Goal: Transaction & Acquisition: Purchase product/service

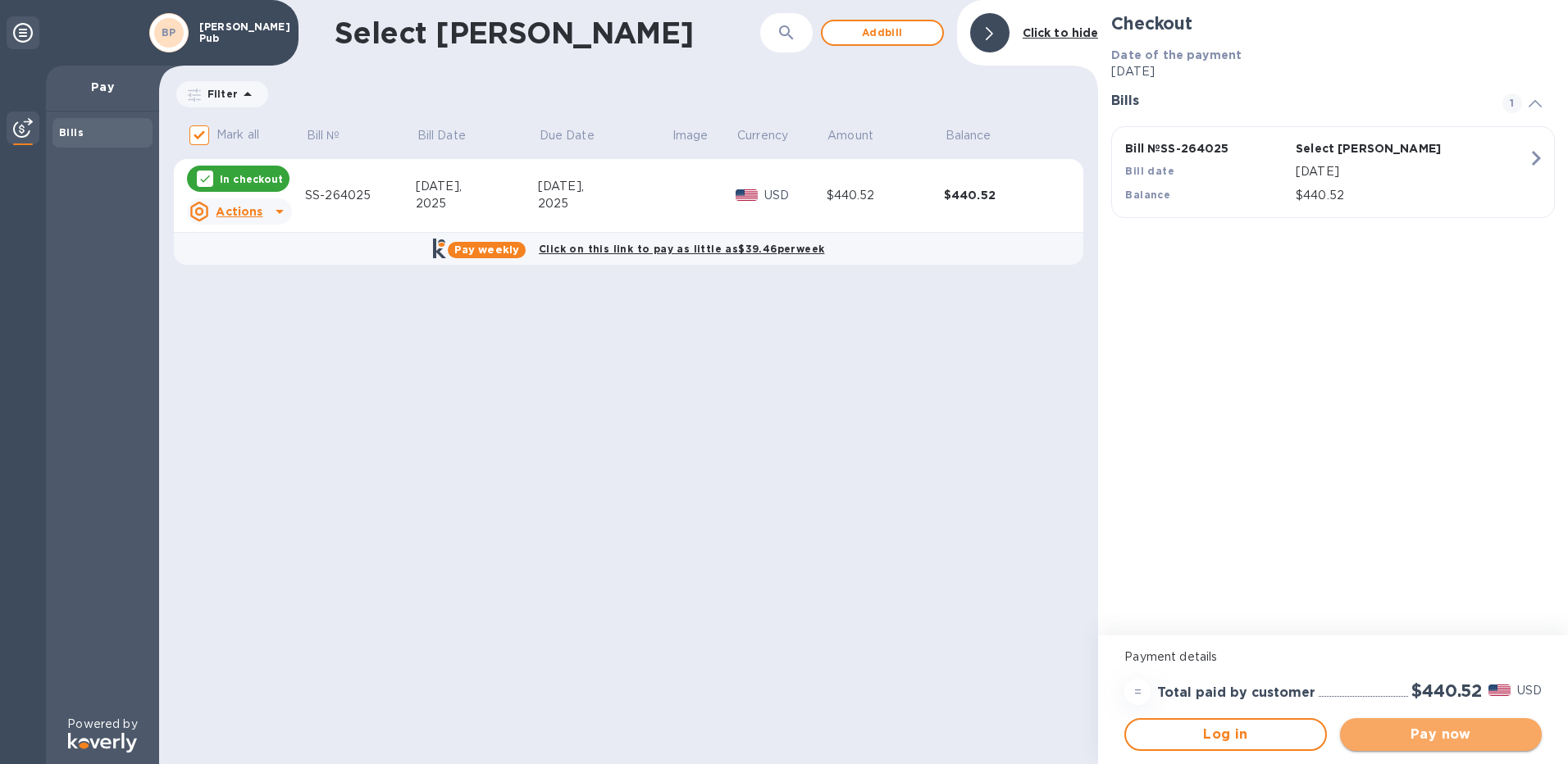
click at [1441, 732] on span "Pay now" at bounding box center [1441, 734] width 175 height 19
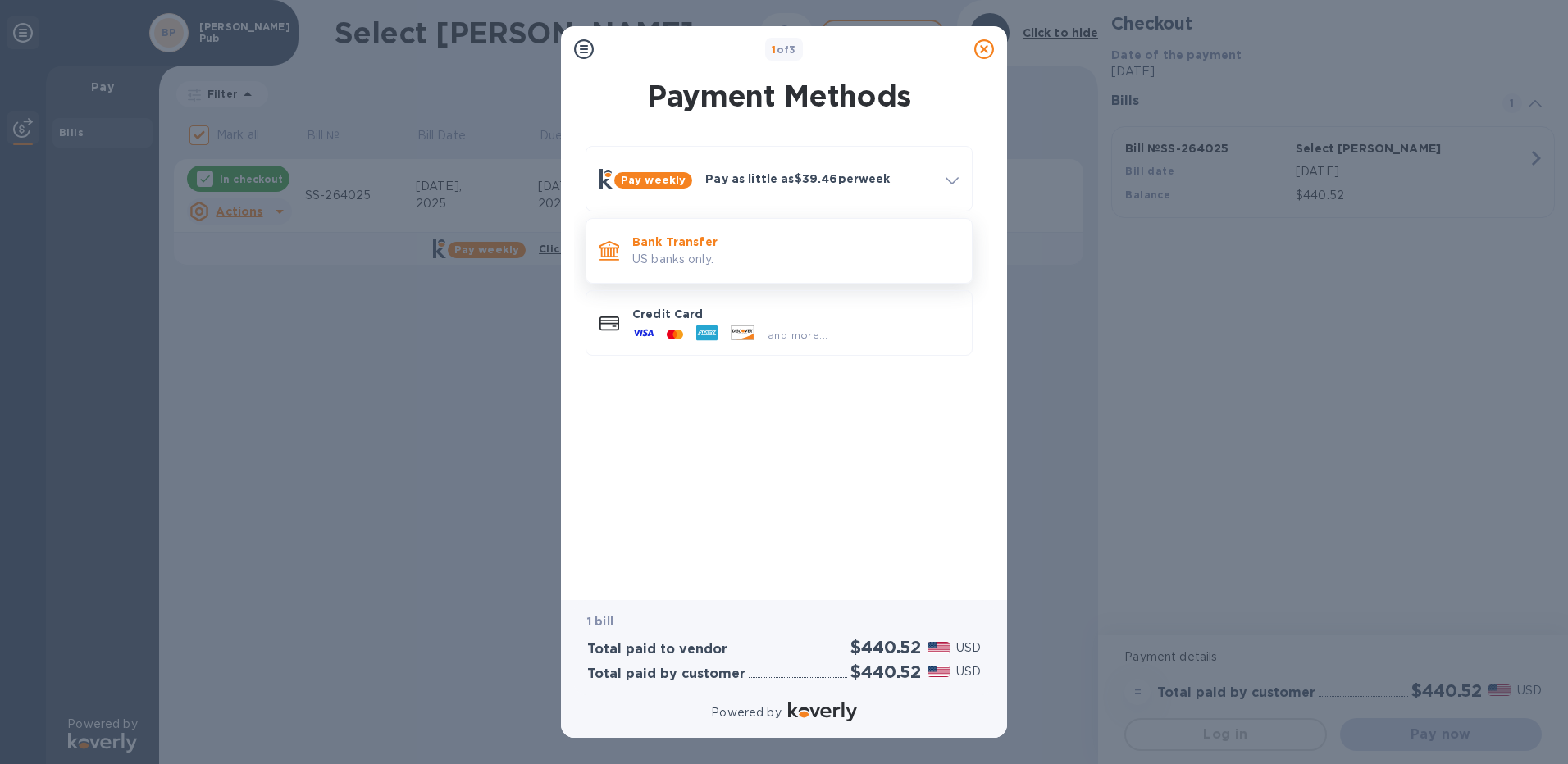
click at [733, 255] on p "US banks only." at bounding box center [796, 259] width 327 height 18
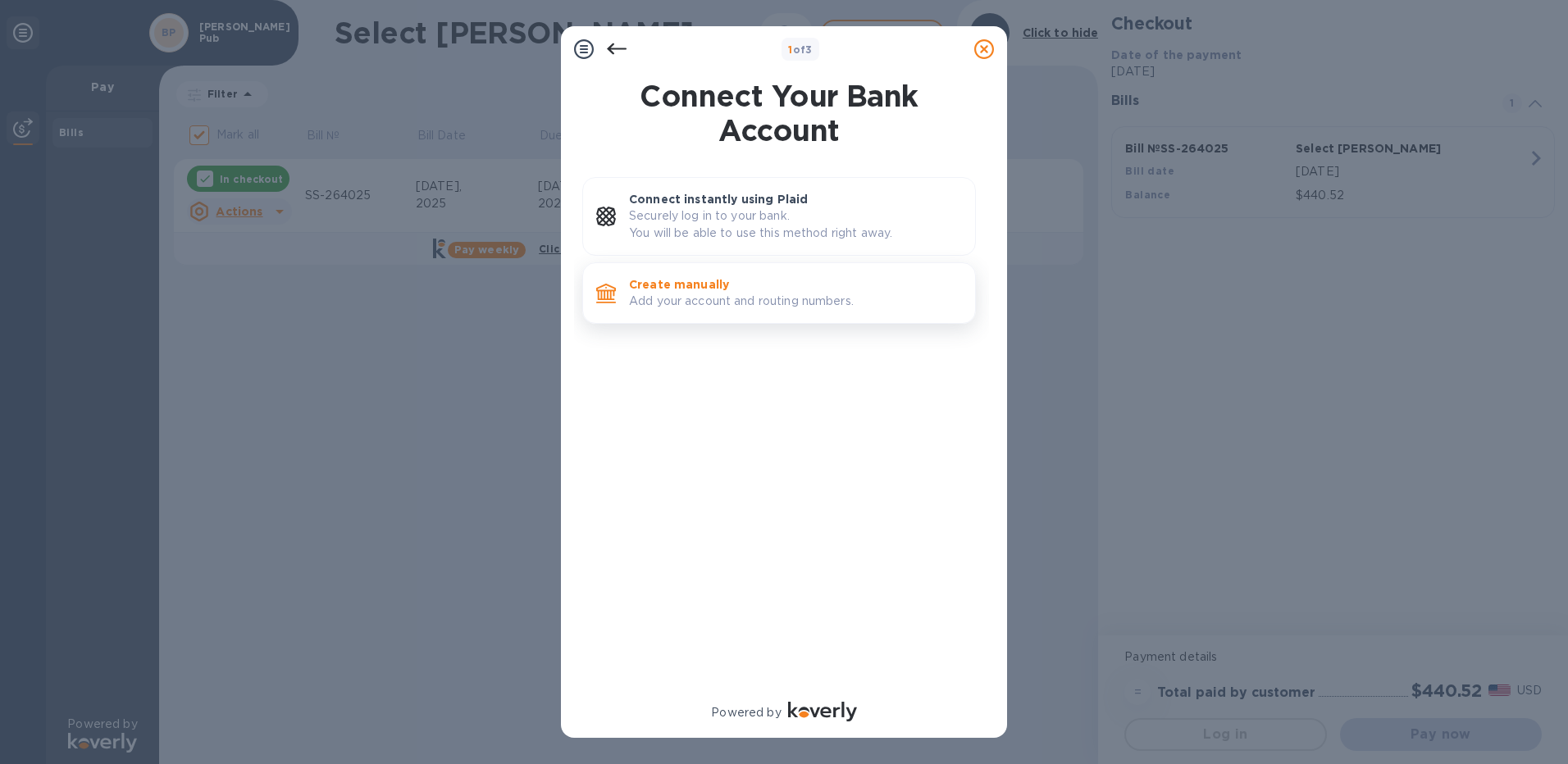
click at [745, 297] on p "Add your account and routing numbers." at bounding box center [795, 301] width 333 height 18
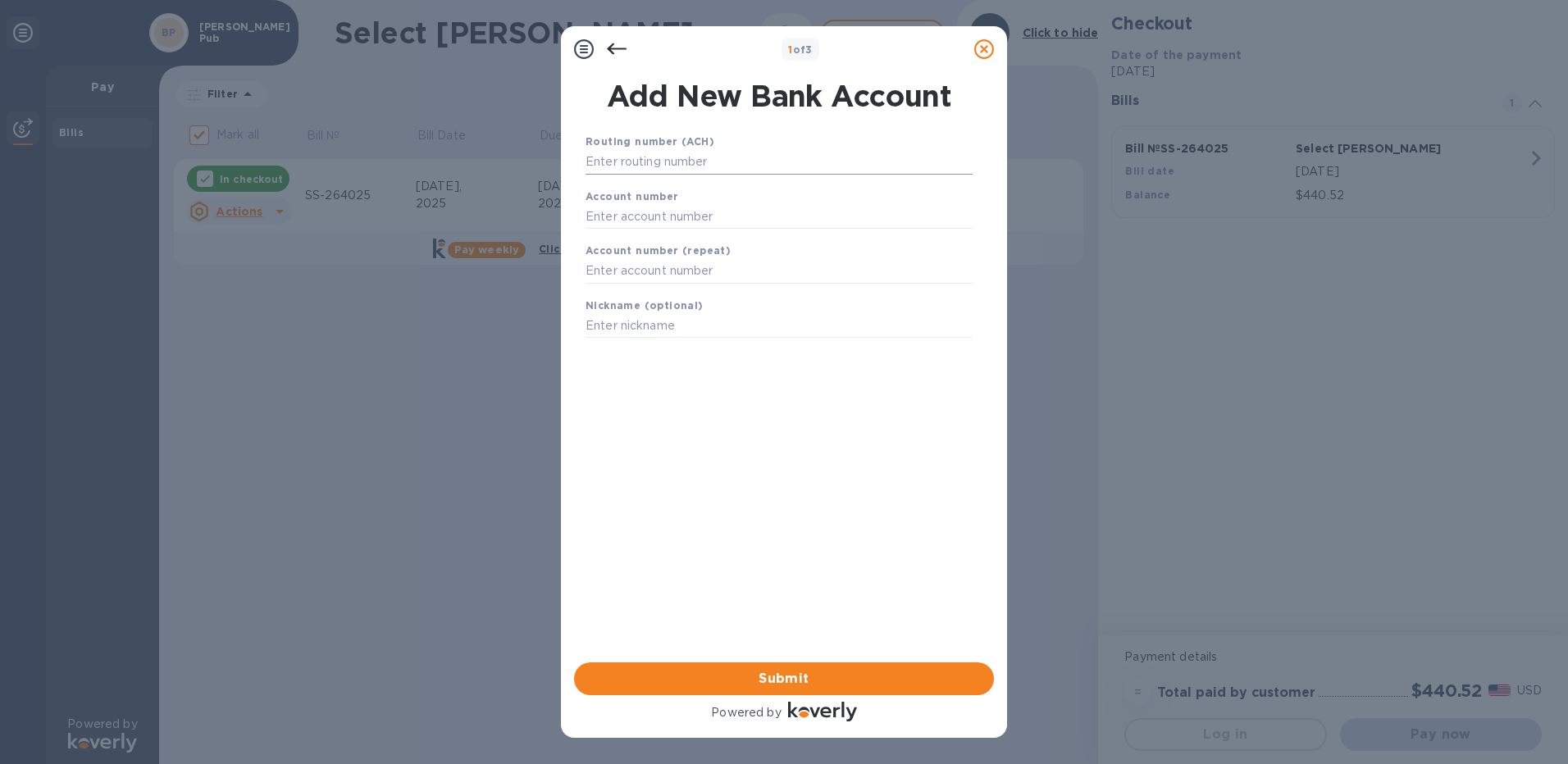
click at [643, 163] on input "text" at bounding box center [779, 162] width 387 height 24
type input "075901341"
click at [632, 235] on input "text" at bounding box center [779, 236] width 387 height 24
type input "11368825"
click at [621, 296] on input "text" at bounding box center [779, 292] width 387 height 24
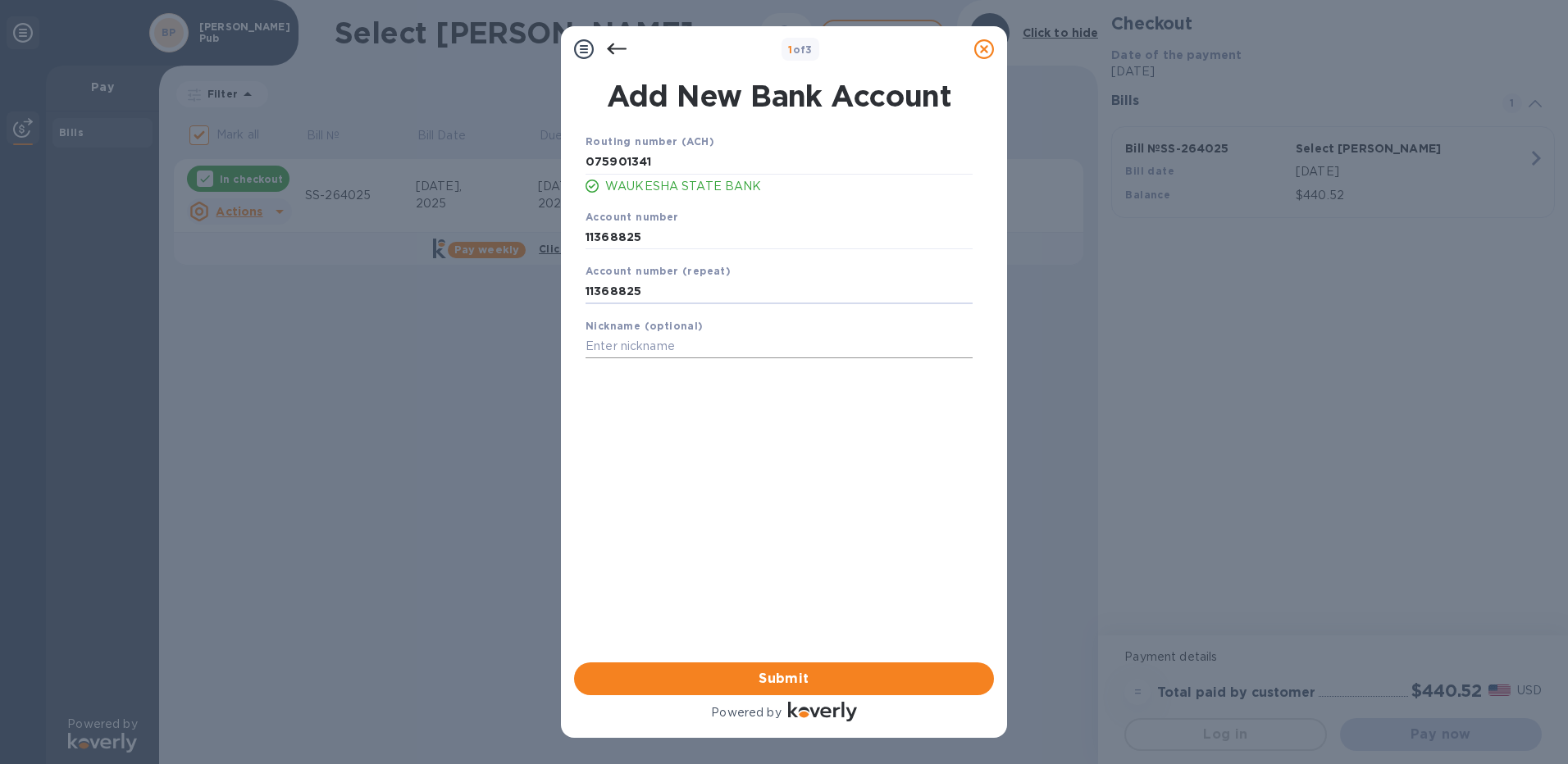
type input "11368825"
click at [666, 350] on input "text" at bounding box center [779, 346] width 387 height 24
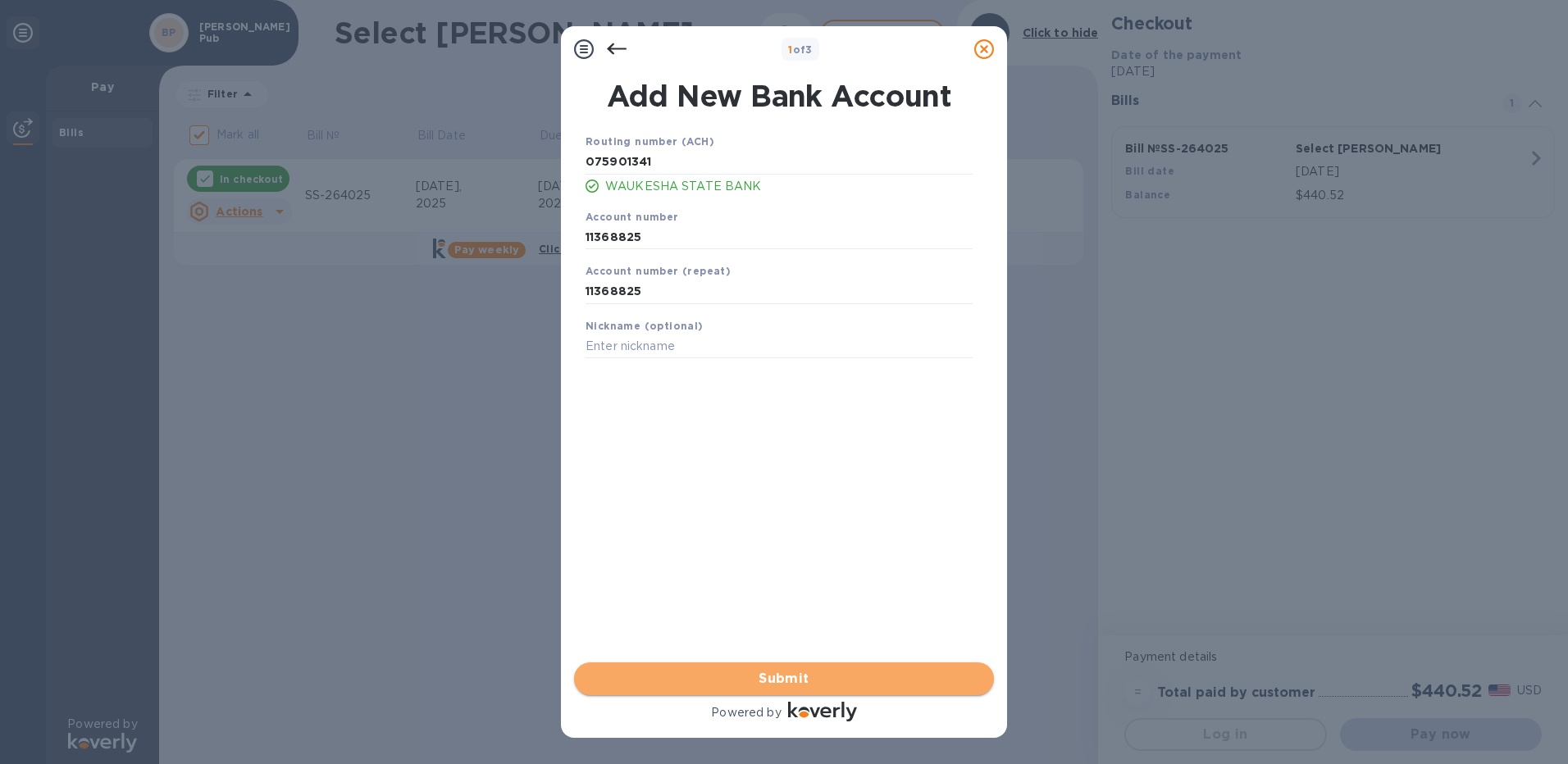
click at [774, 675] on span "Submit" at bounding box center [784, 679] width 394 height 19
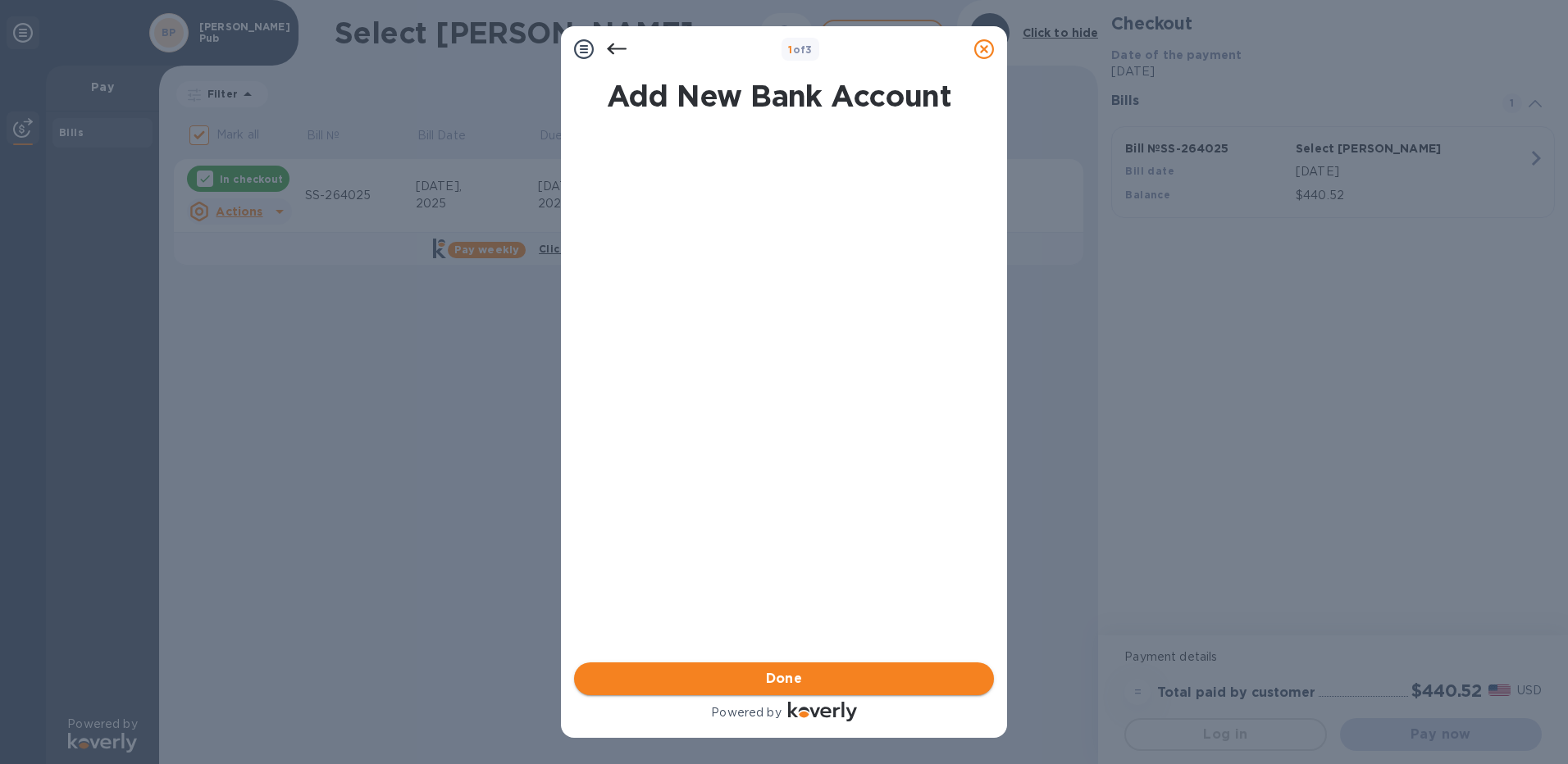
click at [797, 673] on span "Done" at bounding box center [784, 679] width 37 height 19
